Goal: Information Seeking & Learning: Learn about a topic

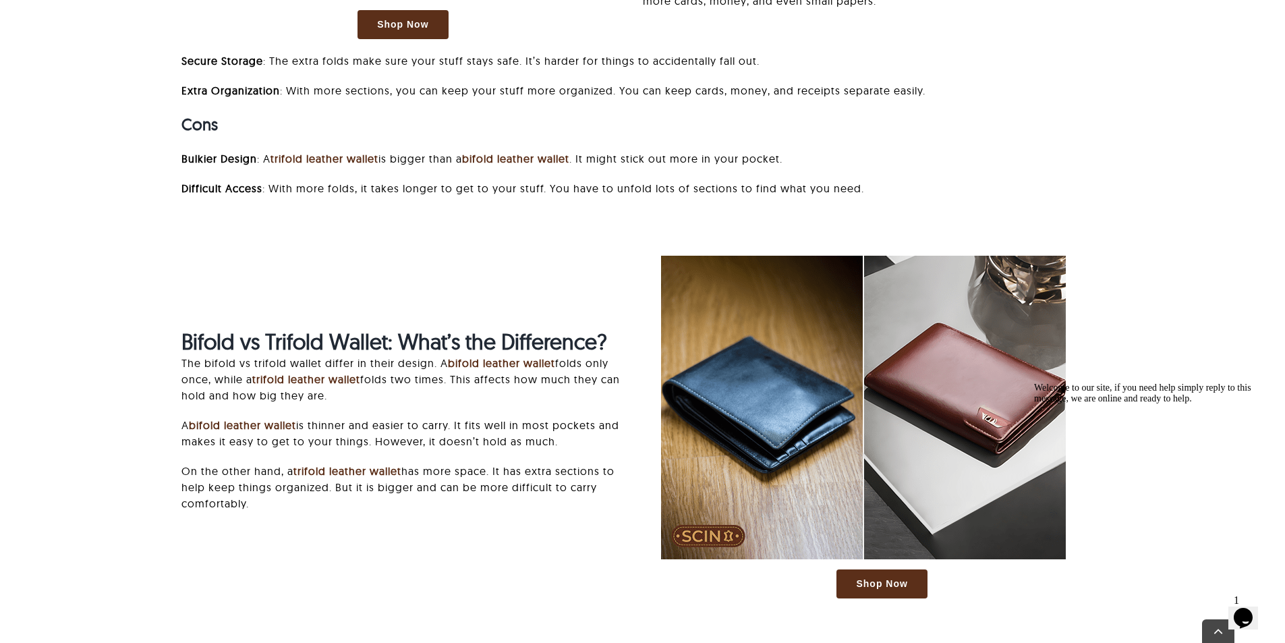
scroll to position [1753, 0]
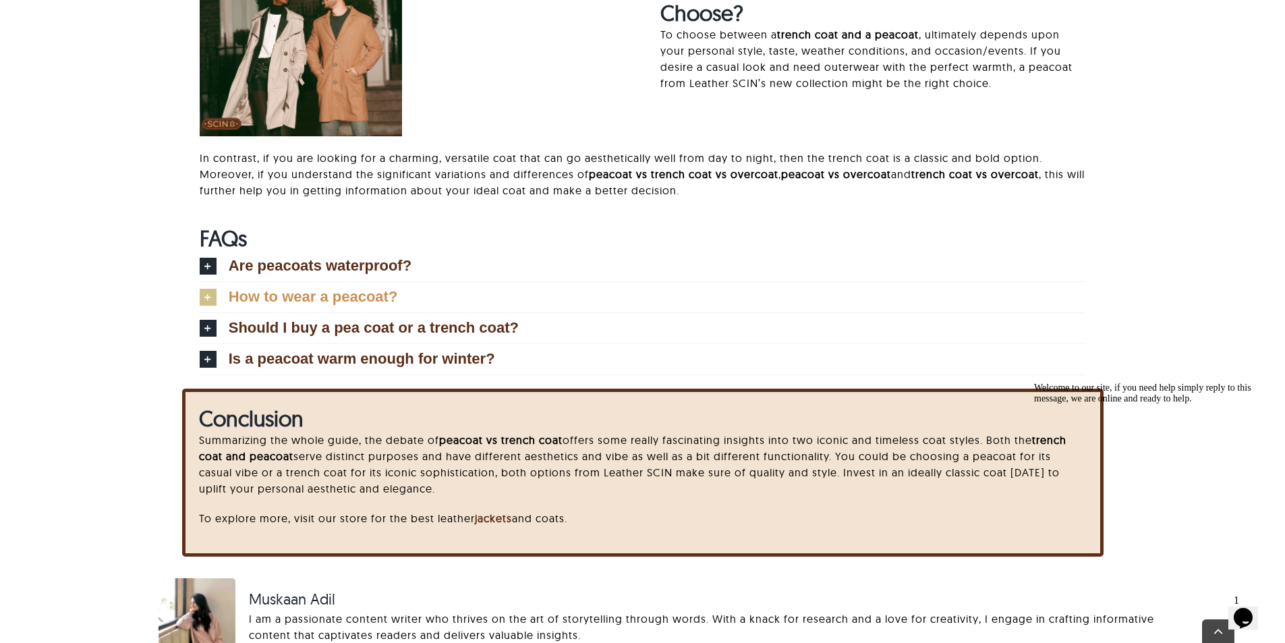
scroll to position [4046, 0]
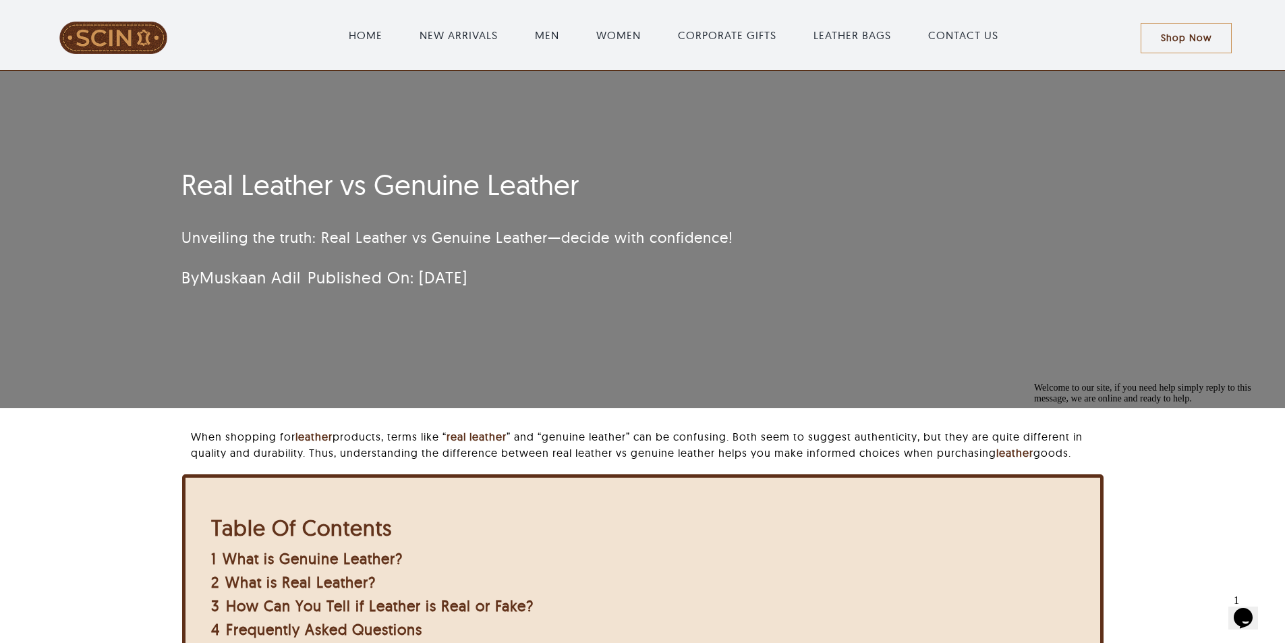
click at [647, 276] on div "By Muskaan Adil Published On: July 4, 2024" at bounding box center [502, 277] width 643 height 27
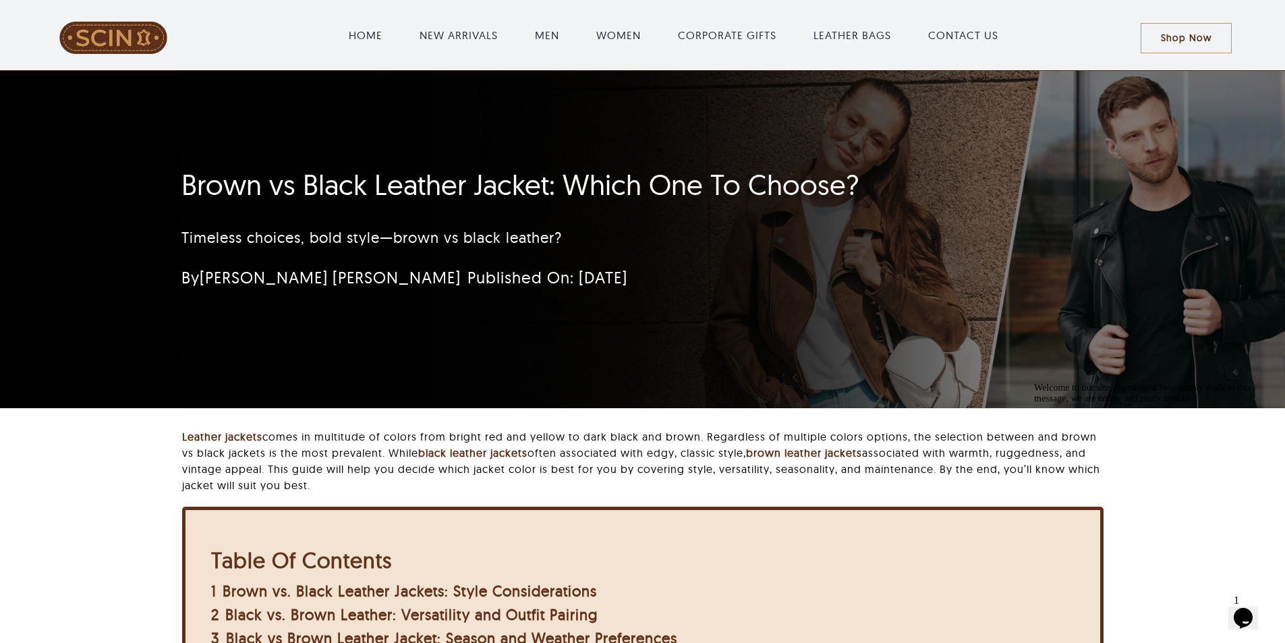
click at [434, 233] on p "Timeless choices, bold style—brown vs black leather?" at bounding box center [561, 238] width 761 height 22
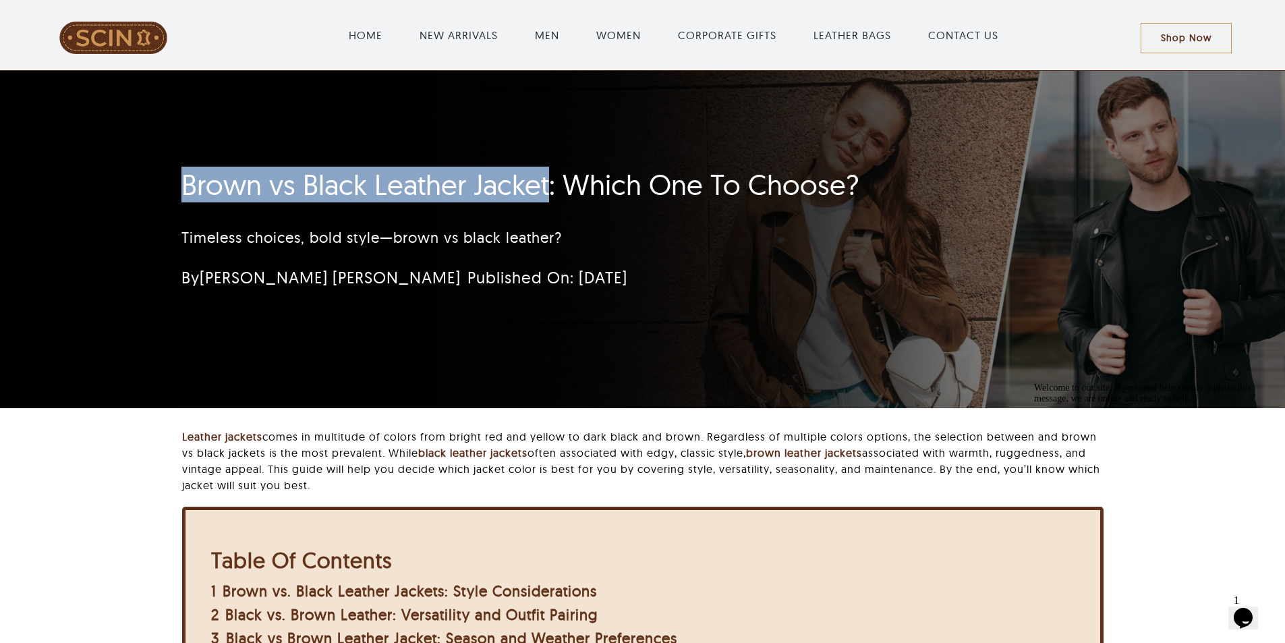
drag, startPoint x: 291, startPoint y: 191, endPoint x: 546, endPoint y: 192, distance: 254.9
click at [546, 192] on div "Brown vs Black Leather Jacket: Which One To Choose? Timeless choices, bold styl…" at bounding box center [562, 232] width 798 height 143
copy h1 "Brown vs Black Leather Jacket"
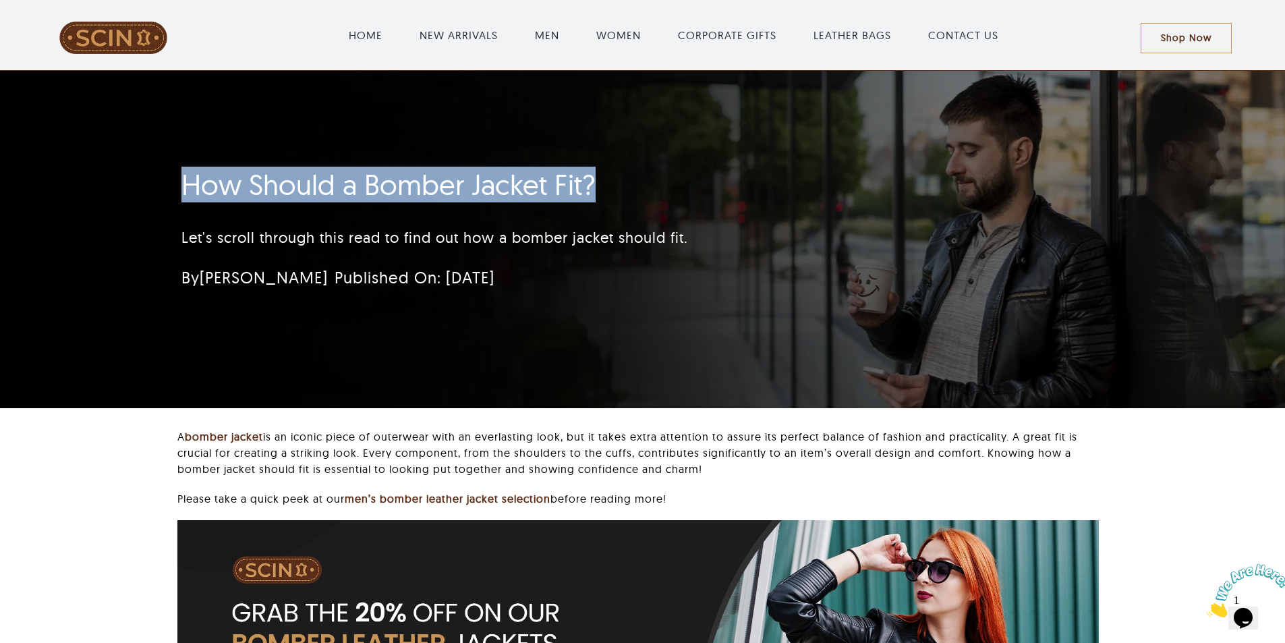
drag, startPoint x: 170, startPoint y: 180, endPoint x: 587, endPoint y: 190, distance: 417.5
click at [587, 190] on div "How Should a Bomber Jacket Fit? Let's scroll through this read to find out how …" at bounding box center [562, 232] width 798 height 143
copy h1 "How Should a Bomber Jacket Fit?"
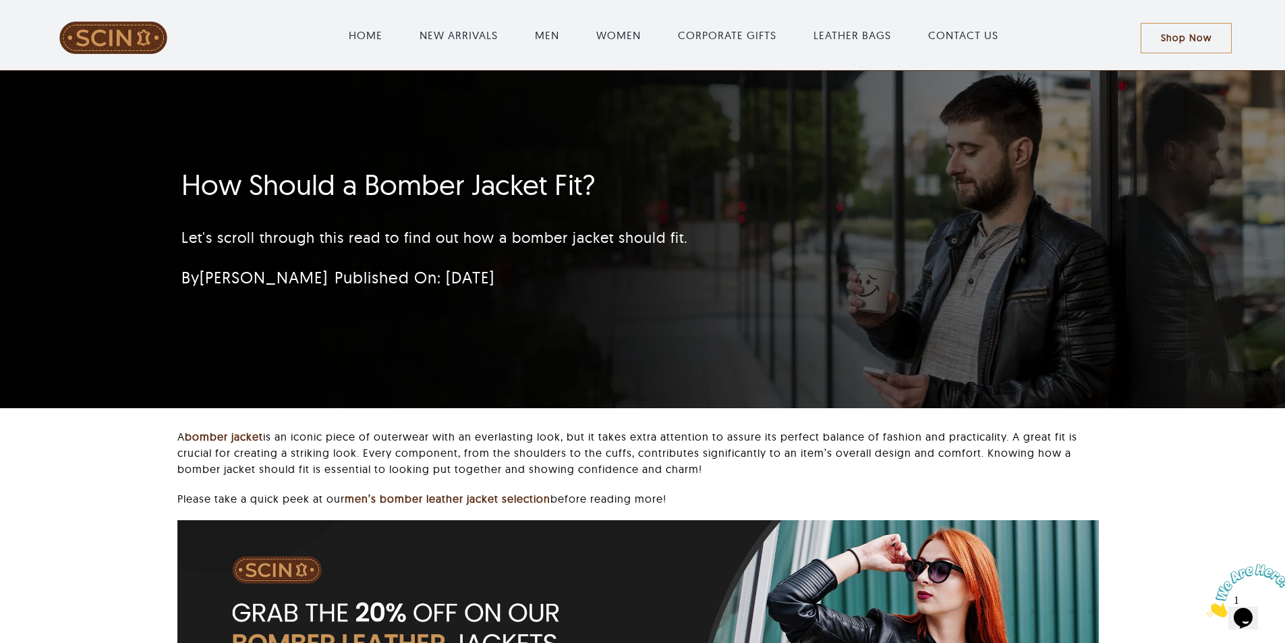
click at [570, 211] on div "How Should a Bomber Jacket Fit? Let's scroll through this read to find out how …" at bounding box center [561, 232] width 761 height 143
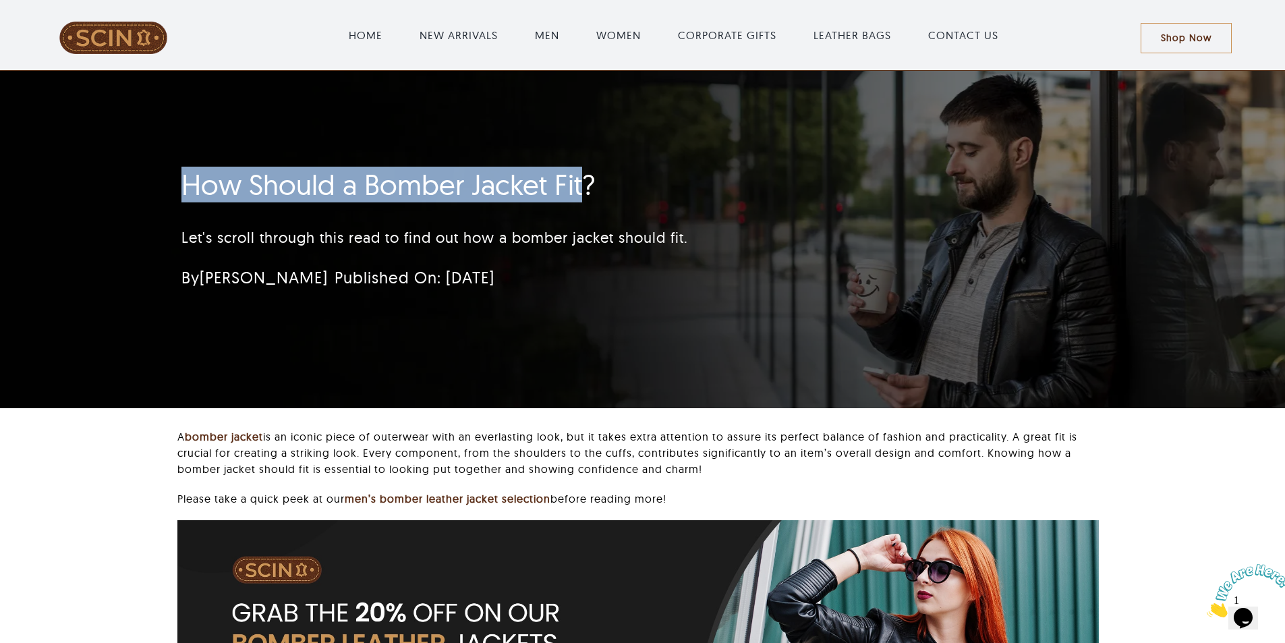
drag, startPoint x: 191, startPoint y: 175, endPoint x: 583, endPoint y: 188, distance: 392.0
click at [583, 188] on h1 "How Should a Bomber Jacket Fit?" at bounding box center [561, 185] width 761 height 34
copy h1 "How Should a Bomber Jacket Fit"
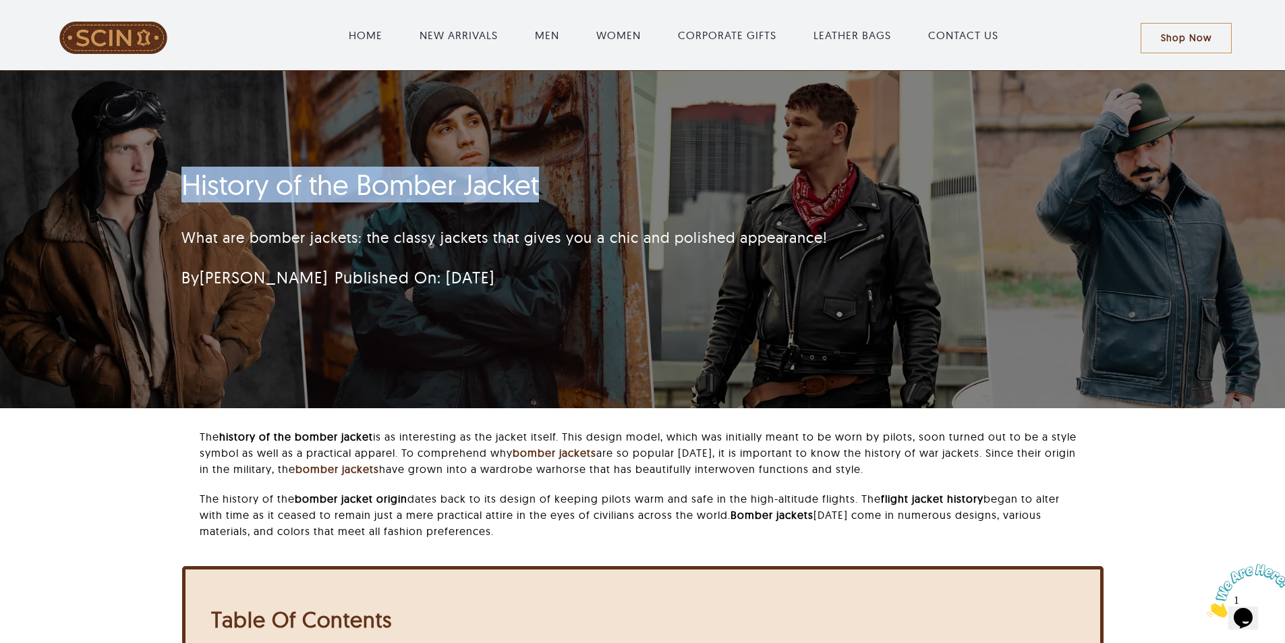
drag, startPoint x: 181, startPoint y: 180, endPoint x: 585, endPoint y: 183, distance: 404.6
click at [588, 191] on div "History of the Bomber Jacket What are bomber jackets: the classy jackets that g…" at bounding box center [562, 232] width 798 height 143
copy h1 "History of the Bomber Jacket"
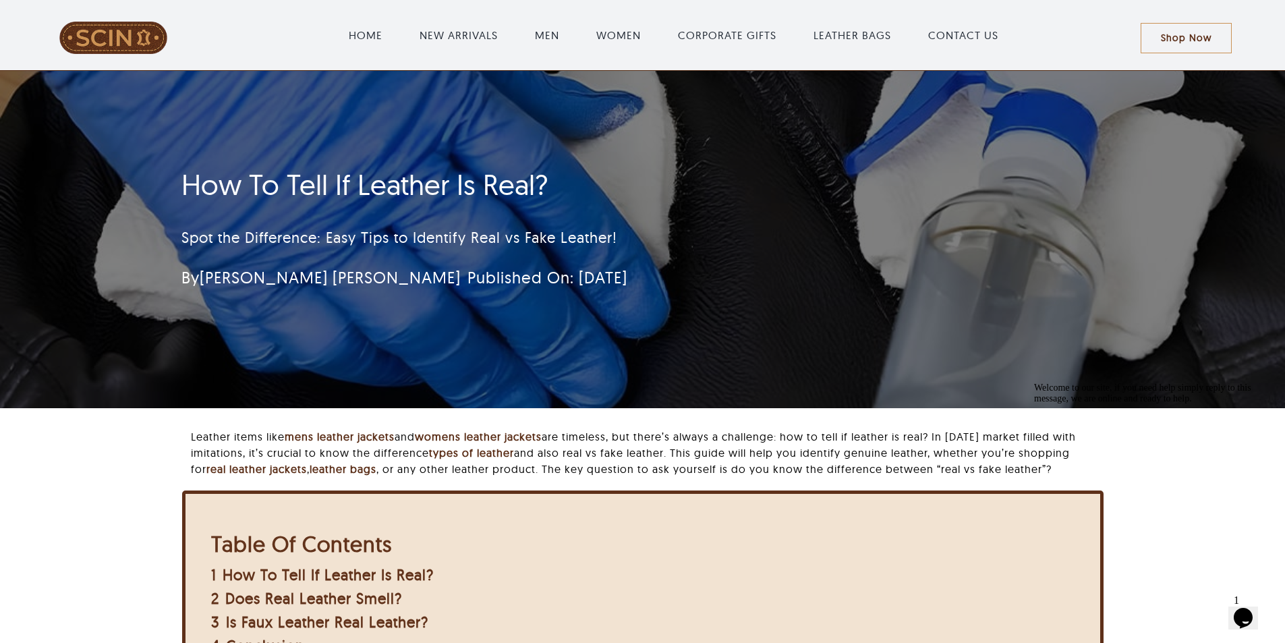
click at [121, 223] on div "How To Tell If Leather Is Real? Spot the Difference: Easy Tips to Identify Real…" at bounding box center [642, 239] width 1285 height 337
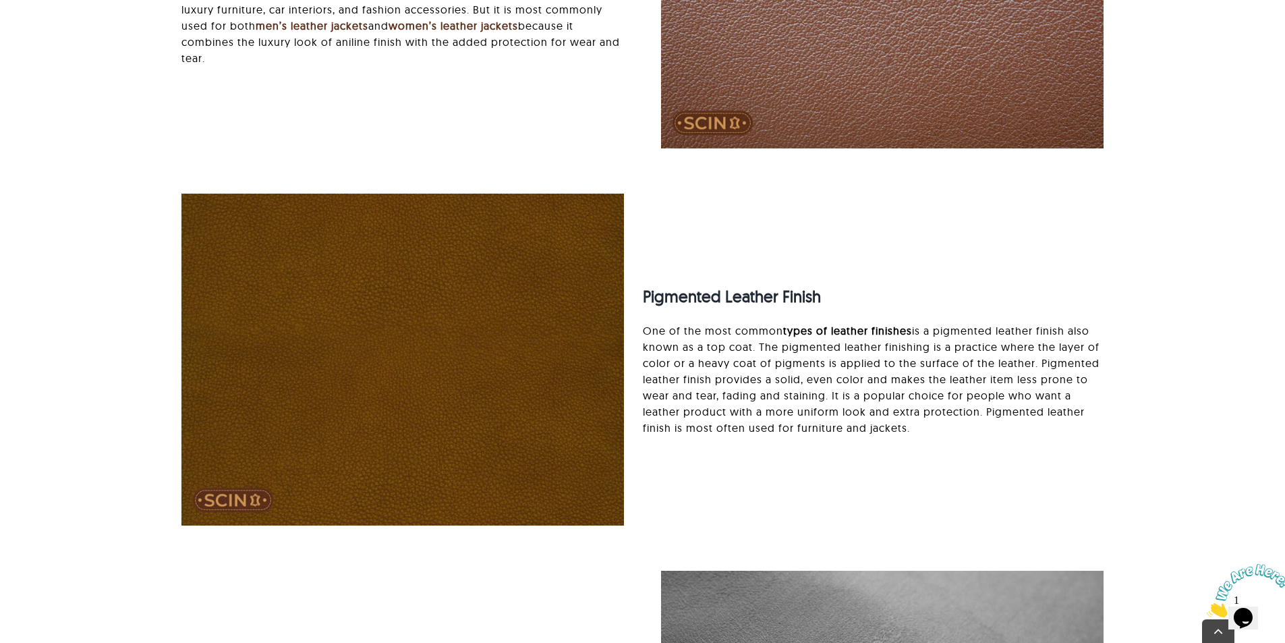
scroll to position [2293, 0]
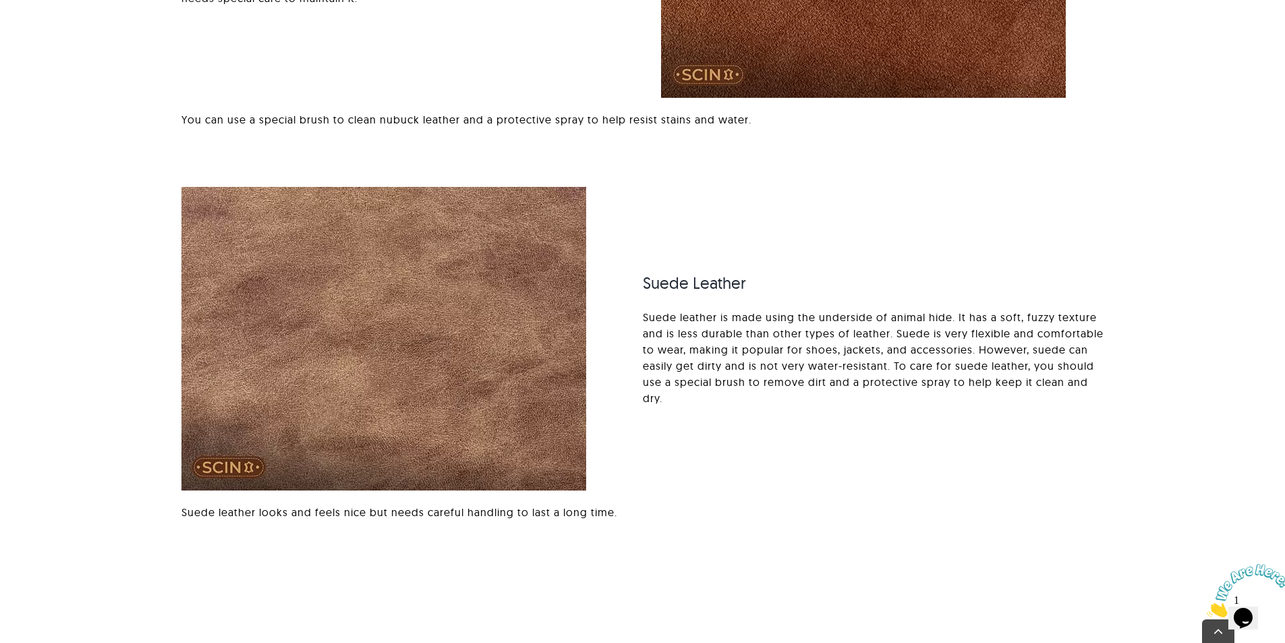
scroll to position [2158, 0]
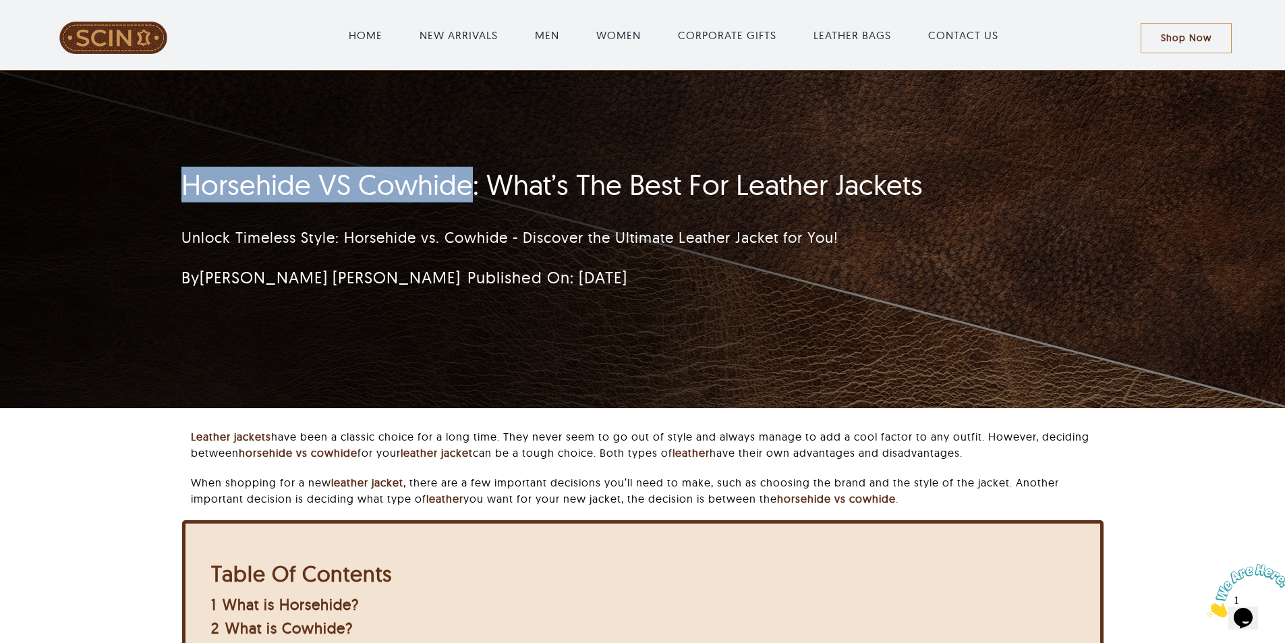
drag, startPoint x: 185, startPoint y: 175, endPoint x: 464, endPoint y: 192, distance: 279.7
click at [464, 192] on h1 "Horsehide VS Cowhide: What’s The Best For Leather Jackets" at bounding box center [561, 185] width 761 height 34
copy h1 "Horsehide VS Cowhide"
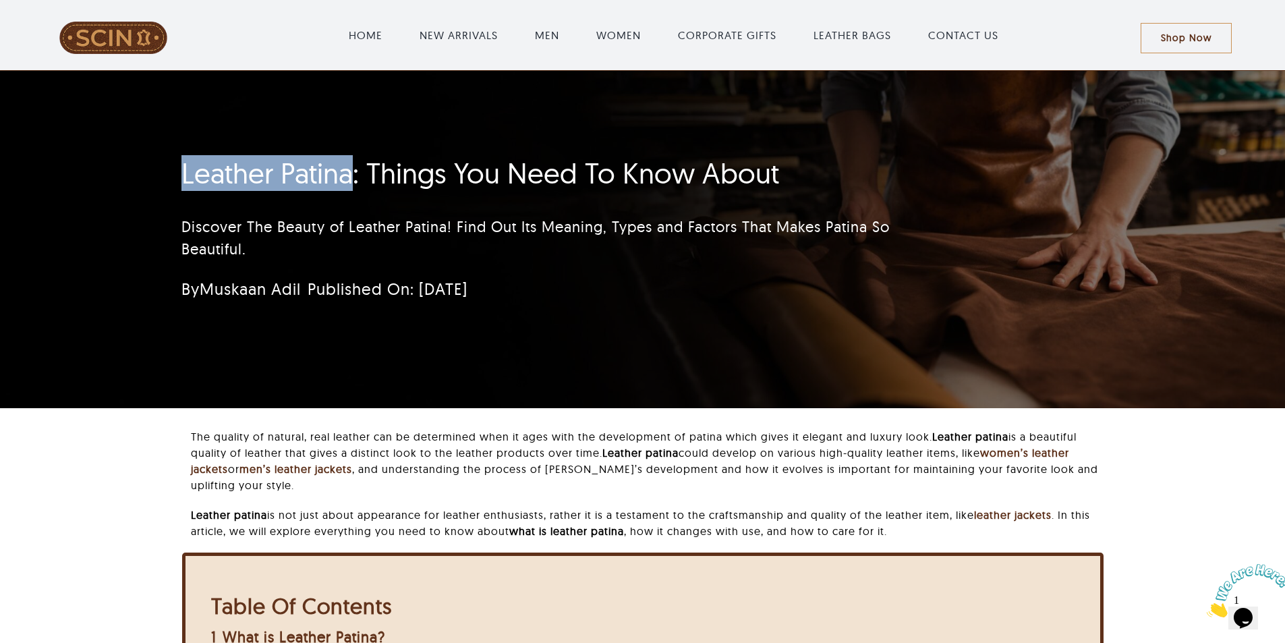
drag, startPoint x: 174, startPoint y: 162, endPoint x: 349, endPoint y: 176, distance: 175.9
click at [349, 176] on div "Leather Patina: Things You Need To Know About Discover The Beauty of Leather Pa…" at bounding box center [562, 232] width 798 height 165
copy h1 "Leather Patina"
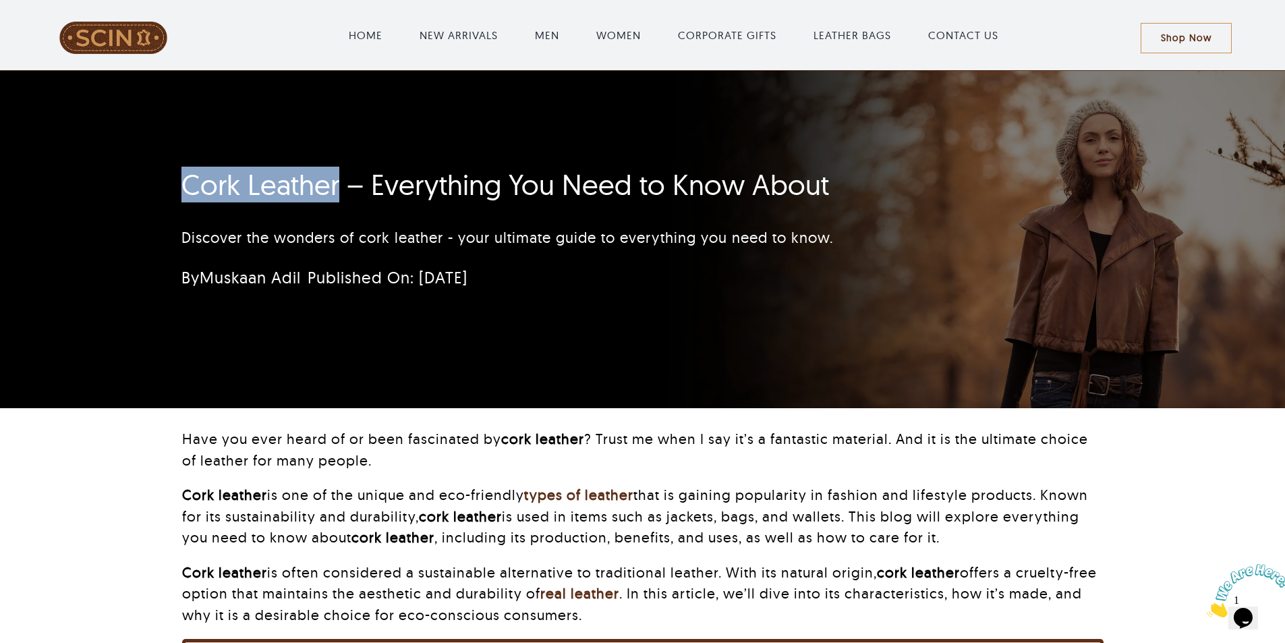
drag, startPoint x: 169, startPoint y: 183, endPoint x: 337, endPoint y: 186, distance: 167.9
click at [337, 186] on div "Cork Leather – Everything You Need to Know About Discover the wonders of cork l…" at bounding box center [562, 232] width 798 height 143
copy h1 "Cork Leather"
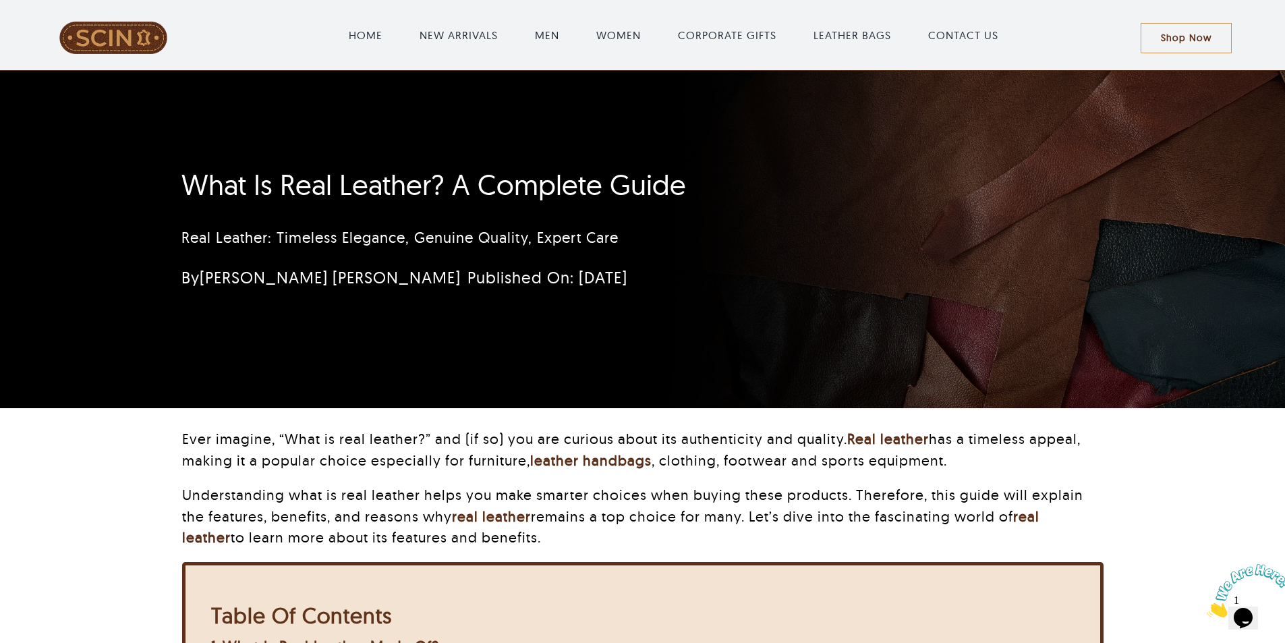
click at [197, 178] on h1 "What Is Real Leather? A Complete Guide" at bounding box center [561, 185] width 761 height 34
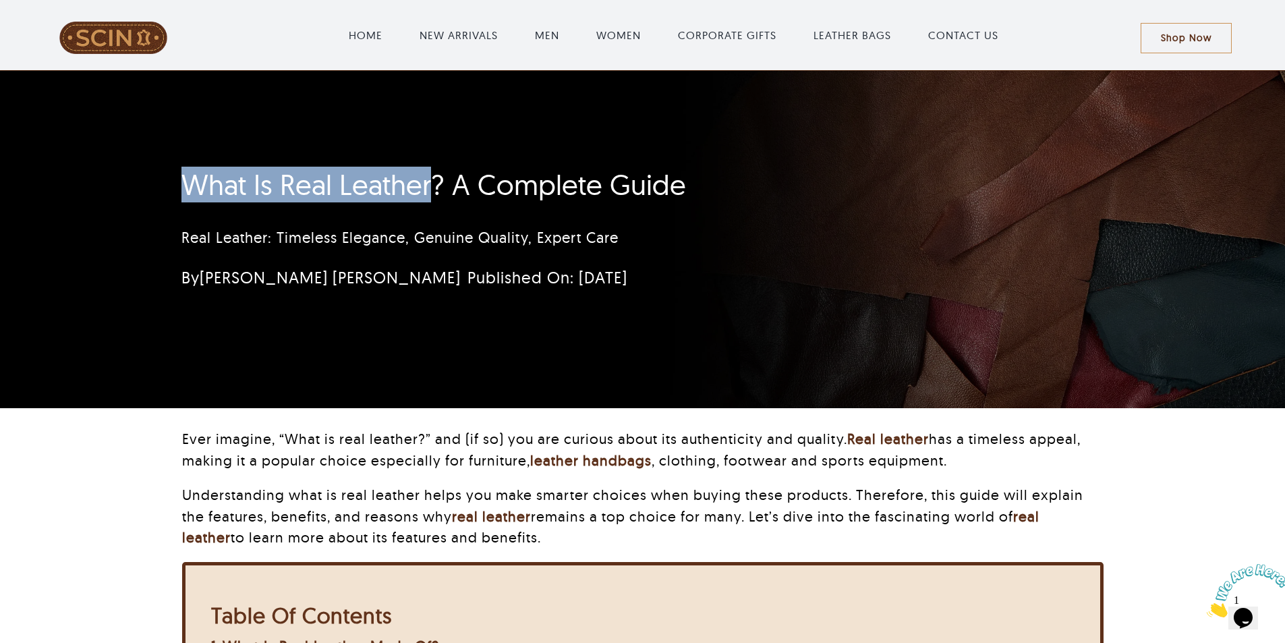
drag, startPoint x: 195, startPoint y: 178, endPoint x: 433, endPoint y: 185, distance: 238.1
click at [433, 185] on h1 "What Is Real Leather? A Complete Guide" at bounding box center [561, 185] width 761 height 34
copy h1 "What Is Real Leather"
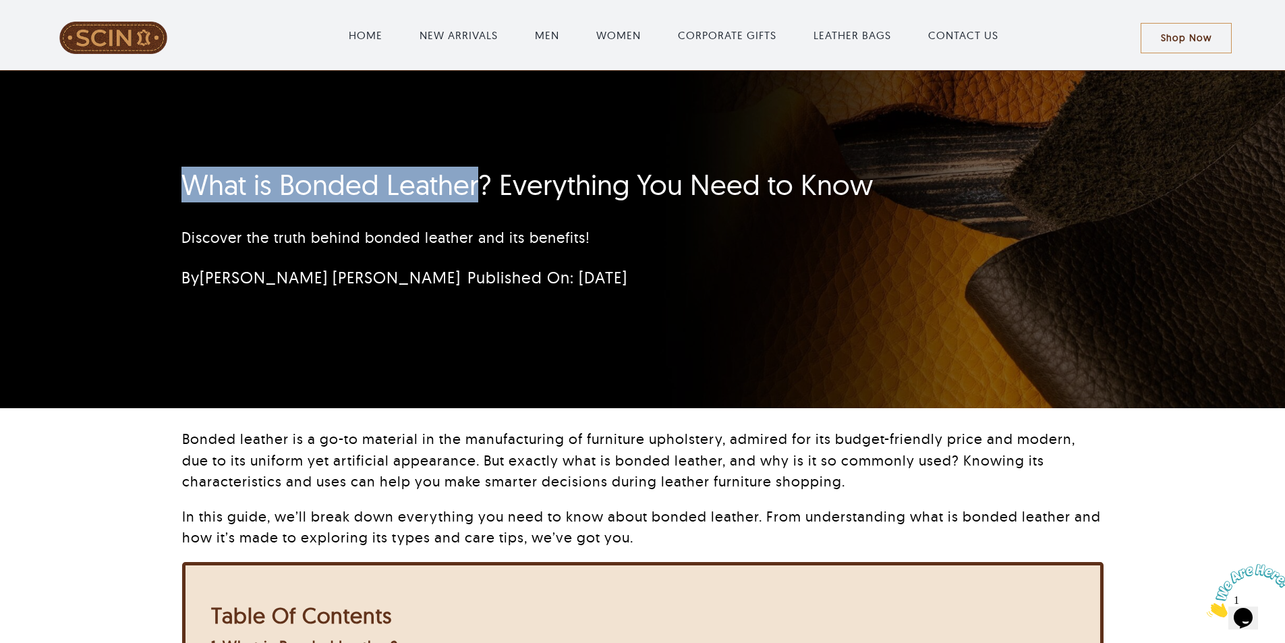
drag, startPoint x: 182, startPoint y: 185, endPoint x: 477, endPoint y: 189, distance: 294.7
click at [477, 189] on h1 "What is Bonded Leather? Everything You Need to Know" at bounding box center [561, 185] width 761 height 34
copy h1 "What is Bonded Leather"
